Goal: Task Accomplishment & Management: Manage account settings

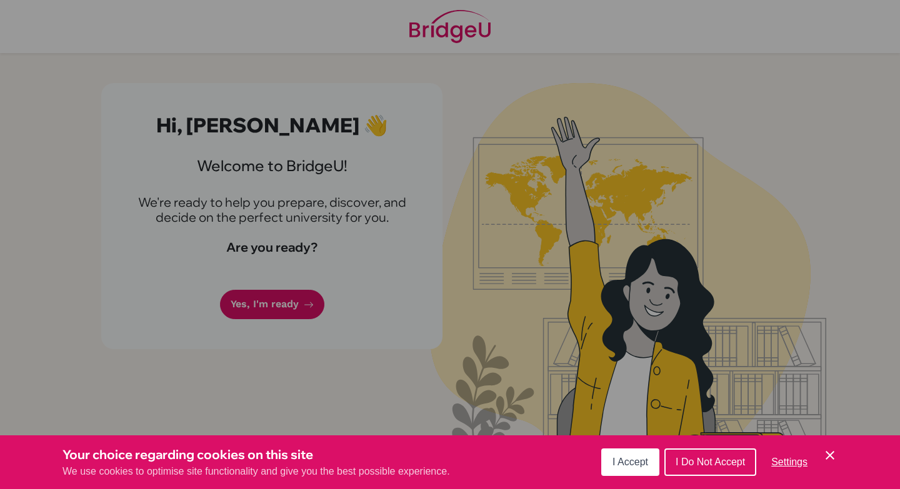
drag, startPoint x: 728, startPoint y: 462, endPoint x: 832, endPoint y: 451, distance: 105.0
click at [832, 451] on div "I Accept I Do Not Accept Settings Cookie Control Close Icon" at bounding box center [719, 462] width 236 height 32
click at [832, 451] on icon "Cookie Control Close Icon" at bounding box center [829, 455] width 15 height 15
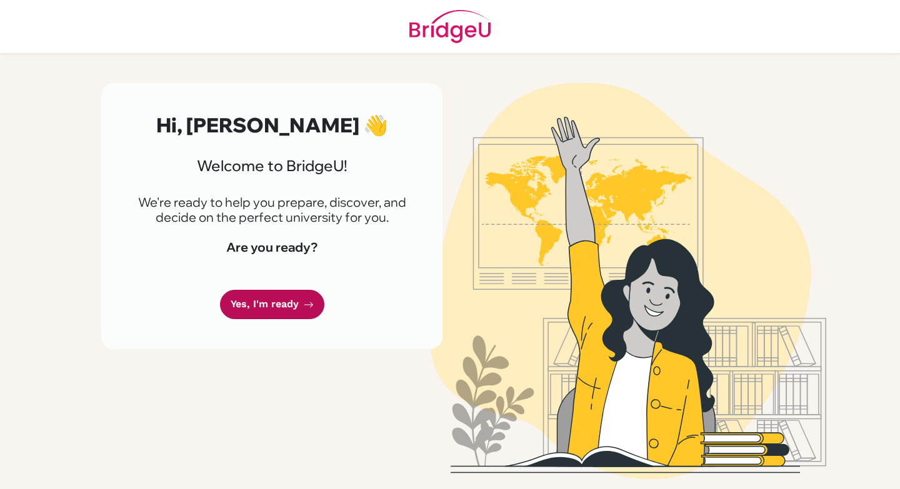
click at [271, 302] on link "Yes, I'm ready" at bounding box center [272, 304] width 104 height 29
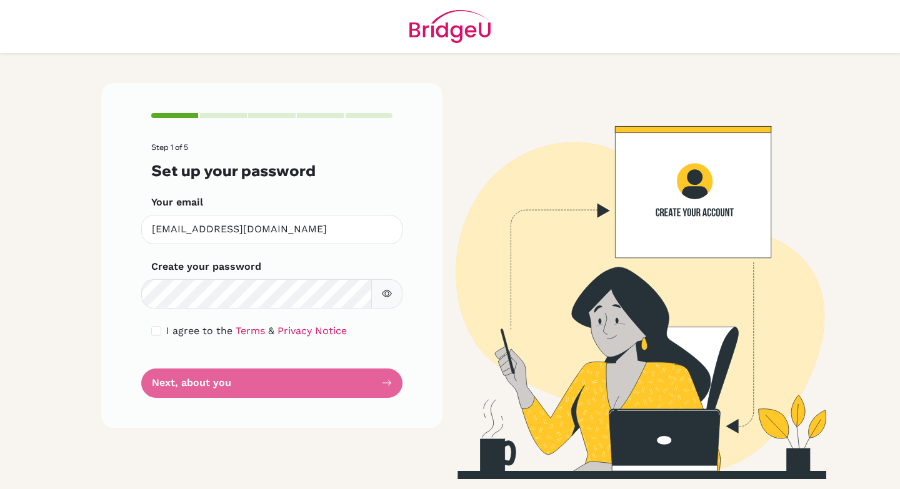
click at [387, 296] on icon "button" at bounding box center [387, 294] width 4 height 4
click at [288, 376] on form "Step 1 of 5 Set up your password Your email jadendivinagracia@mischool.edu.ph I…" at bounding box center [271, 270] width 241 height 254
click at [162, 333] on div "I agree to the Terms & Privacy Notice" at bounding box center [271, 331] width 241 height 15
click at [156, 331] on input "checkbox" at bounding box center [156, 331] width 10 height 10
checkbox input "true"
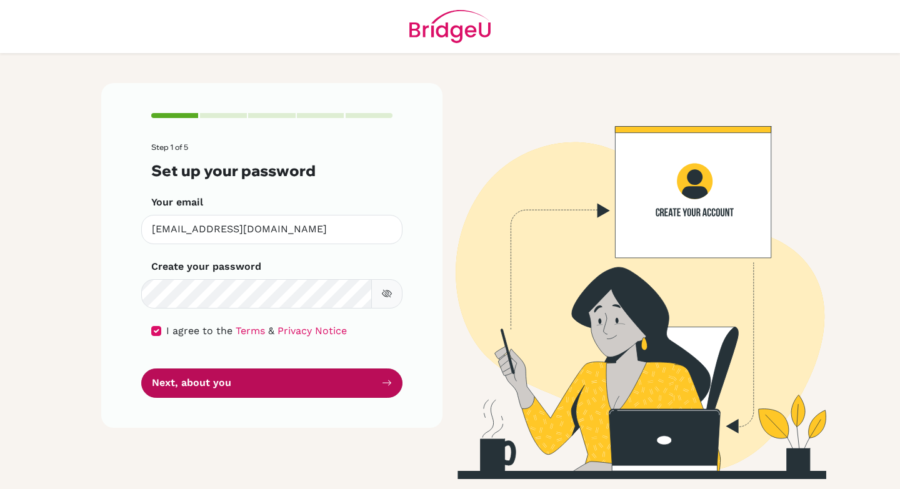
click at [199, 384] on button "Next, about you" at bounding box center [271, 383] width 261 height 29
